Goal: Task Accomplishment & Management: Manage account settings

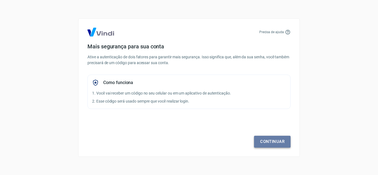
click at [284, 145] on link "Continuar" at bounding box center [272, 142] width 37 height 12
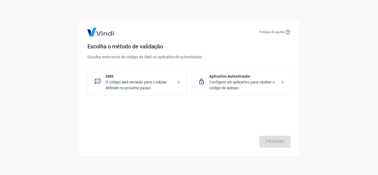
click at [141, 85] on p "O código será enviado para o celular definido no próximo passo." at bounding box center [139, 85] width 68 height 12
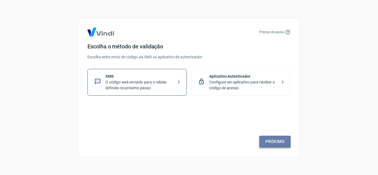
click at [280, 141] on link "Próximo" at bounding box center [274, 142] width 31 height 12
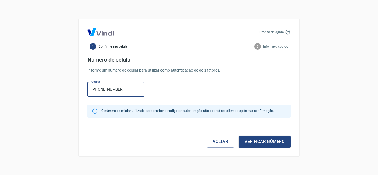
type input "[PHONE_NUMBER]"
click at [262, 149] on div "Precisa de ajuda 1 Confirme seu celular 2 Informe o código Número de celular In…" at bounding box center [188, 88] width 221 height 138
click at [262, 148] on div "Precisa de ajuda 1 Confirme seu celular 2 Informe o código Número de celular In…" at bounding box center [188, 88] width 221 height 138
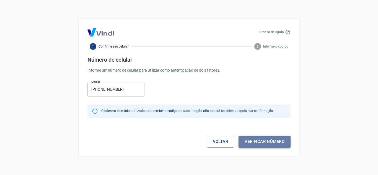
click at [265, 141] on button "Verificar número" at bounding box center [265, 142] width 52 height 12
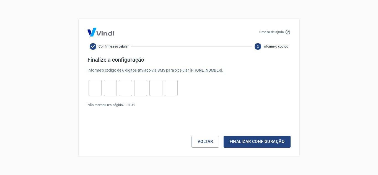
click at [89, 89] on input "tel" at bounding box center [95, 88] width 13 height 12
type input "6"
type input "2"
type input "9"
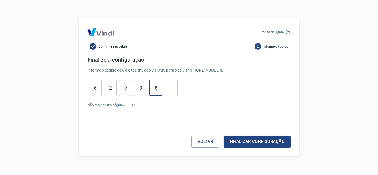
type input "8"
type input "0"
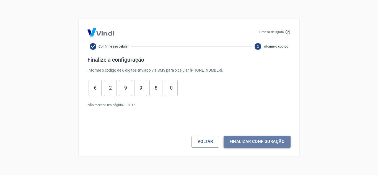
click at [241, 139] on button "Finalizar configuração" at bounding box center [257, 142] width 67 height 12
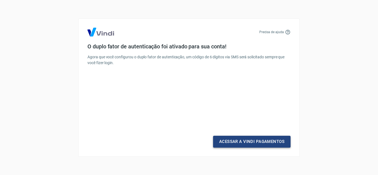
click at [246, 140] on link "Acessar a Vindi Pagamentos" at bounding box center [251, 142] width 77 height 12
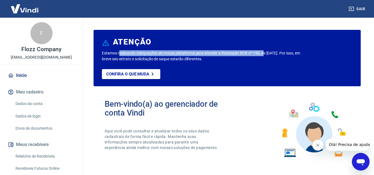
drag, startPoint x: 120, startPoint y: 53, endPoint x: 264, endPoint y: 54, distance: 143.9
click at [264, 54] on p "Estamos realizando adequações em nossa plataforma para atender a Resolução BCB …" at bounding box center [202, 56] width 200 height 12
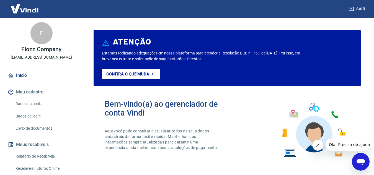
click at [138, 56] on p "Estamos realizando adequações em nossa plataforma para atender a Resolução BCB …" at bounding box center [202, 56] width 200 height 12
drag, startPoint x: 159, startPoint y: 60, endPoint x: 182, endPoint y: 61, distance: 22.4
click at [182, 61] on p "Estamos realizando adequações em nossa plataforma para atender a Resolução BCB …" at bounding box center [202, 56] width 200 height 12
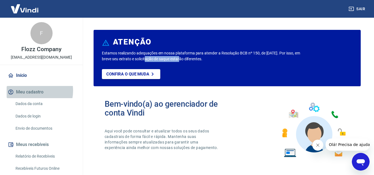
click at [32, 91] on button "Meu cadastro" at bounding box center [41, 92] width 69 height 12
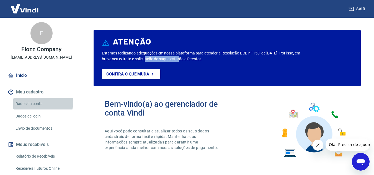
click at [41, 103] on link "Dados da conta" at bounding box center [44, 103] width 63 height 11
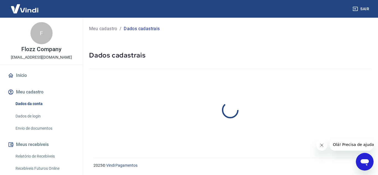
select select "MG"
select select "business"
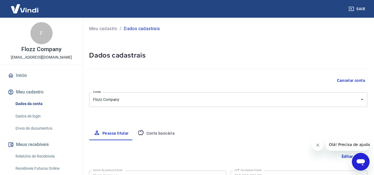
click at [138, 97] on body "Sair F Flozz Company flozzadms@gmail.com Início Meu cadastro Dados da conta Dad…" at bounding box center [187, 87] width 374 height 175
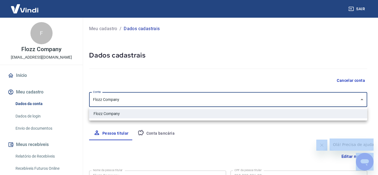
click at [138, 97] on div at bounding box center [189, 87] width 378 height 175
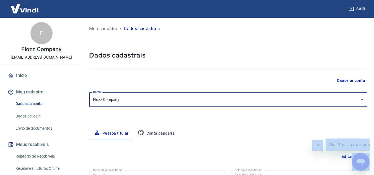
click at [138, 97] on body "Sair F Flozz Company flozzadms@gmail.com Início Meu cadastro Dados da conta Dad…" at bounding box center [187, 87] width 374 height 175
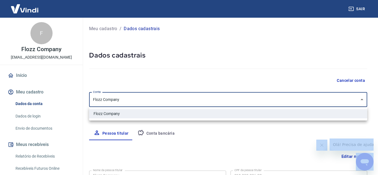
click at [211, 139] on div at bounding box center [189, 87] width 378 height 175
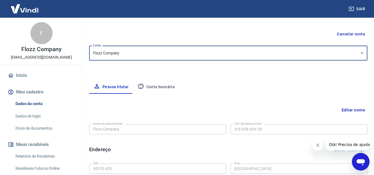
scroll to position [83, 0]
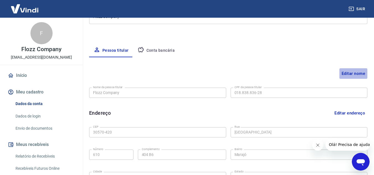
click at [357, 72] on button "Editar nome" at bounding box center [353, 73] width 28 height 11
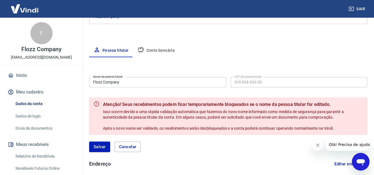
click at [128, 84] on input "Flozz Company" at bounding box center [157, 82] width 137 height 10
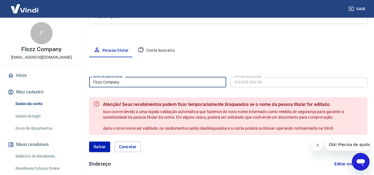
click at [128, 84] on input "Flozz Company" at bounding box center [157, 82] width 137 height 10
type input "[PERSON_NAME]"
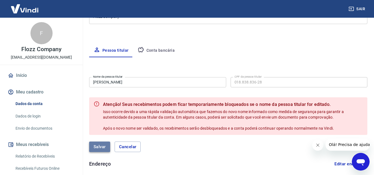
click at [98, 146] on button "Salvar" at bounding box center [99, 147] width 21 height 11
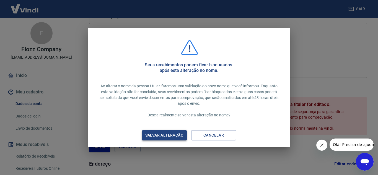
click at [175, 136] on div "Salvar alteração" at bounding box center [164, 135] width 51 height 7
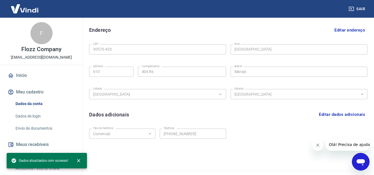
scroll to position [179, 0]
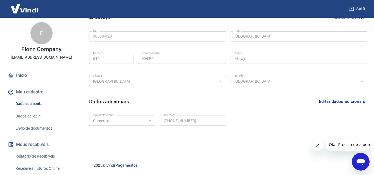
click at [35, 114] on link "Dados de login" at bounding box center [44, 116] width 63 height 11
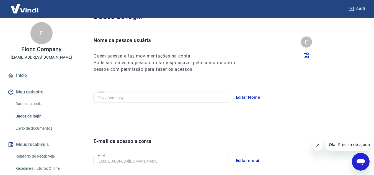
scroll to position [13, 0]
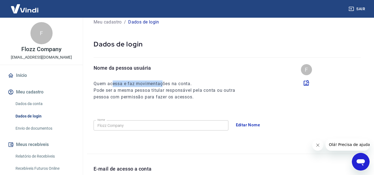
drag, startPoint x: 113, startPoint y: 82, endPoint x: 164, endPoint y: 85, distance: 51.6
click at [164, 85] on h6 "Quem acessa e faz movimentações na conta." at bounding box center [170, 84] width 152 height 7
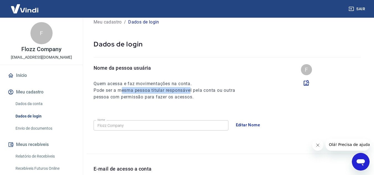
drag, startPoint x: 120, startPoint y: 90, endPoint x: 192, endPoint y: 93, distance: 71.7
click at [192, 93] on h6 "Pode ser a mesma pessoa titular responsável pela conta ou outra pessoa com perm…" at bounding box center [170, 93] width 152 height 13
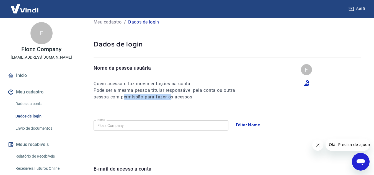
drag, startPoint x: 123, startPoint y: 99, endPoint x: 172, endPoint y: 104, distance: 48.9
click at [172, 104] on div "Nome da pessoa usuária Quem acessa e faz movimentações na conta. Pode ser a mes…" at bounding box center [227, 109] width 280 height 90
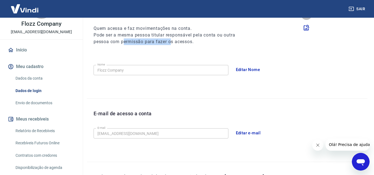
scroll to position [55, 0]
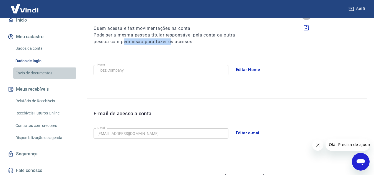
click at [45, 72] on link "Envio de documentos" at bounding box center [44, 73] width 63 height 11
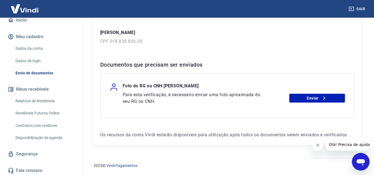
scroll to position [82, 0]
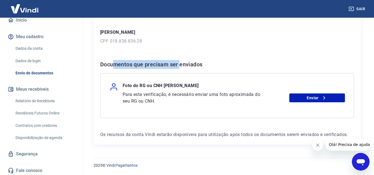
drag, startPoint x: 113, startPoint y: 64, endPoint x: 182, endPoint y: 67, distance: 68.7
click at [182, 67] on h6 "Documentos que precisam ser enviados" at bounding box center [227, 64] width 254 height 9
click at [328, 99] on link "Enviar" at bounding box center [317, 98] width 56 height 9
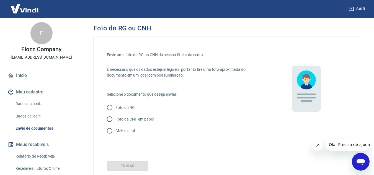
click at [129, 130] on p "CNH digital" at bounding box center [124, 131] width 19 height 6
click at [115, 130] on input "CNH digital" at bounding box center [110, 131] width 12 height 12
radio input "true"
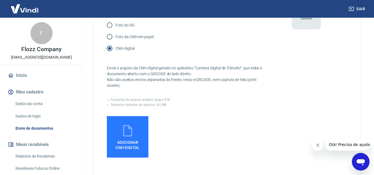
scroll to position [143, 0]
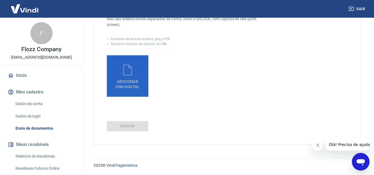
click at [137, 86] on span "Adicionar CNH Digital" at bounding box center [127, 84] width 24 height 10
click at [0, 0] on input "Adicionar CNH Digital" at bounding box center [0, 0] width 0 height 0
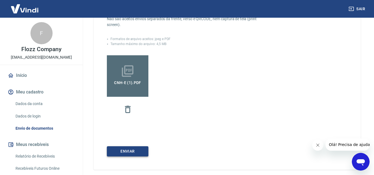
click at [126, 151] on button "Enviar" at bounding box center [128, 151] width 42 height 10
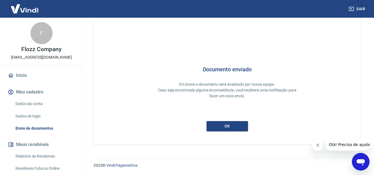
scroll to position [17, 0]
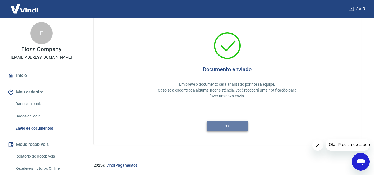
click at [238, 130] on button "ok" at bounding box center [227, 126] width 42 height 10
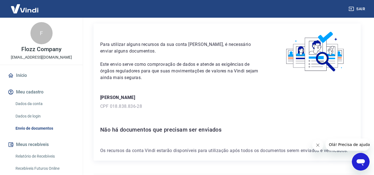
scroll to position [32, 0]
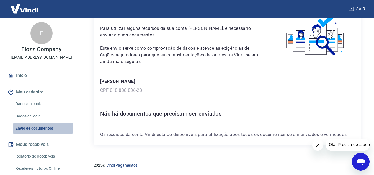
click at [35, 127] on link "Envio de documentos" at bounding box center [44, 128] width 63 height 11
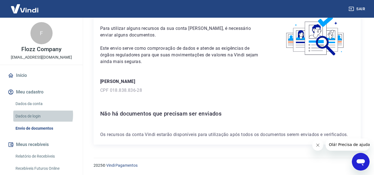
click at [37, 115] on link "Dados de login" at bounding box center [44, 116] width 63 height 11
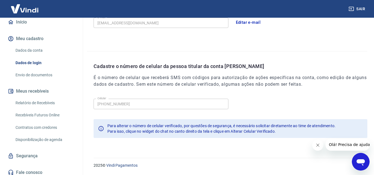
scroll to position [57, 0]
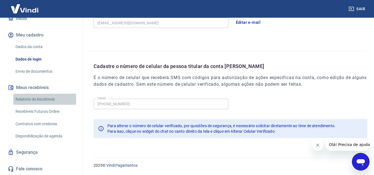
click at [48, 99] on link "Relatório de Recebíveis" at bounding box center [44, 99] width 63 height 11
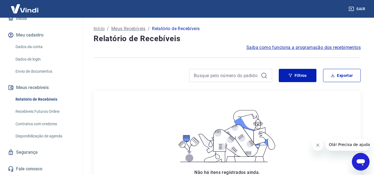
click at [48, 112] on link "Recebíveis Futuros Online" at bounding box center [44, 111] width 63 height 11
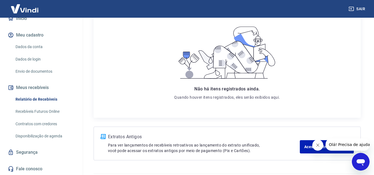
scroll to position [100, 0]
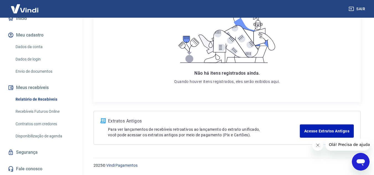
click at [36, 165] on link "Fale conosco" at bounding box center [41, 169] width 69 height 12
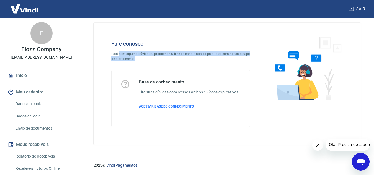
drag, startPoint x: 119, startPoint y: 54, endPoint x: 193, endPoint y: 56, distance: 74.7
click at [193, 56] on p "Está com alguma dúvida ou problema? Utilize os canais abaixo para falar com nos…" at bounding box center [180, 56] width 139 height 10
click at [30, 73] on link "Início" at bounding box center [41, 75] width 69 height 12
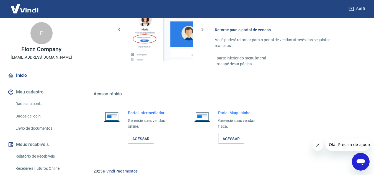
scroll to position [336, 0]
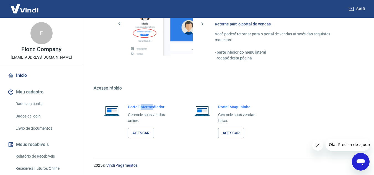
drag, startPoint x: 141, startPoint y: 105, endPoint x: 152, endPoint y: 107, distance: 11.6
click at [152, 107] on h6 "Portal Intermediador" at bounding box center [151, 107] width 46 height 6
drag, startPoint x: 137, startPoint y: 114, endPoint x: 152, endPoint y: 116, distance: 14.7
click at [152, 116] on p "Gerencie suas vendas online." at bounding box center [151, 118] width 46 height 12
click at [150, 138] on link "Acessar" at bounding box center [141, 133] width 26 height 10
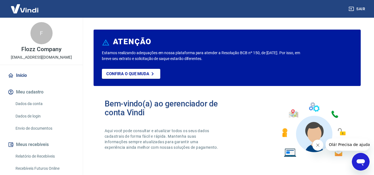
scroll to position [0, 0]
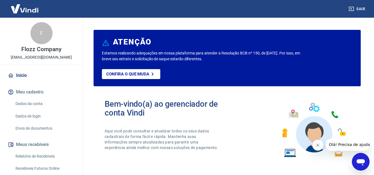
click at [27, 74] on link "Início" at bounding box center [41, 75] width 69 height 12
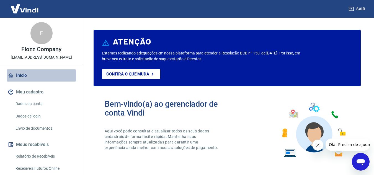
click at [47, 76] on link "Início" at bounding box center [41, 75] width 69 height 12
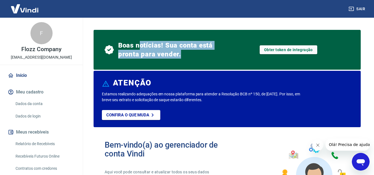
drag, startPoint x: 138, startPoint y: 42, endPoint x: 197, endPoint y: 51, distance: 59.7
click at [197, 51] on span "Boas notícias! Sua conta está pronta para vender." at bounding box center [172, 50] width 109 height 18
click at [296, 49] on link "Obter token de integração" at bounding box center [289, 49] width 58 height 9
